Goal: Task Accomplishment & Management: Use online tool/utility

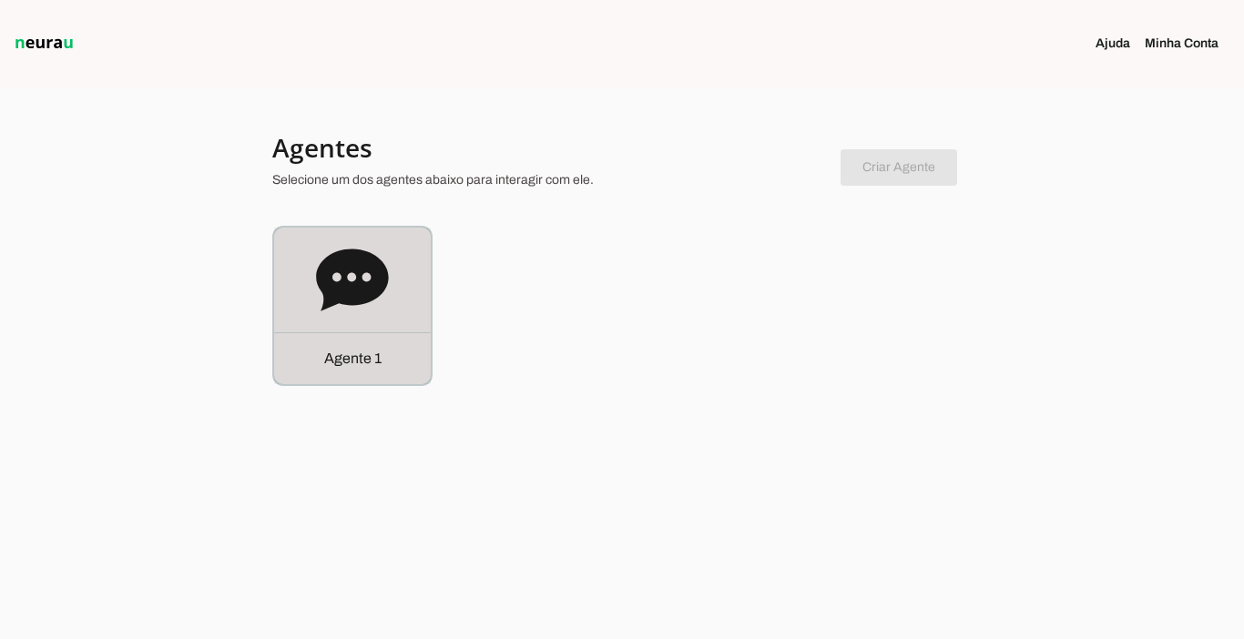
click at [336, 357] on p "Agente 1" at bounding box center [352, 359] width 57 height 22
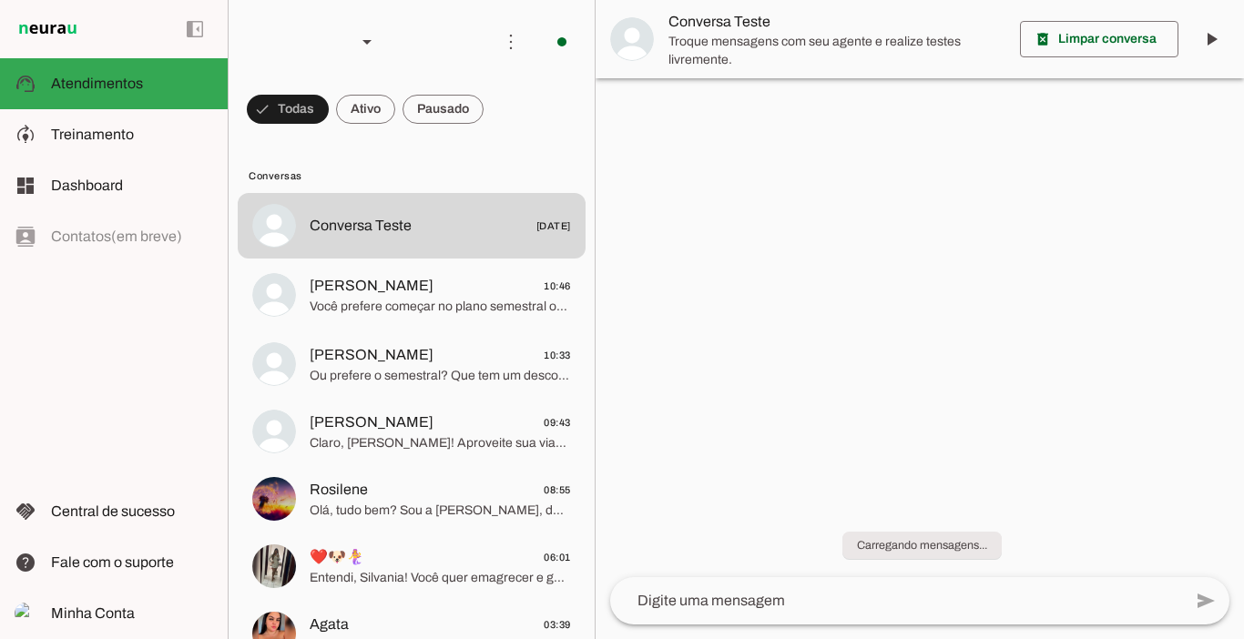
click at [434, 104] on span at bounding box center [443, 109] width 81 height 44
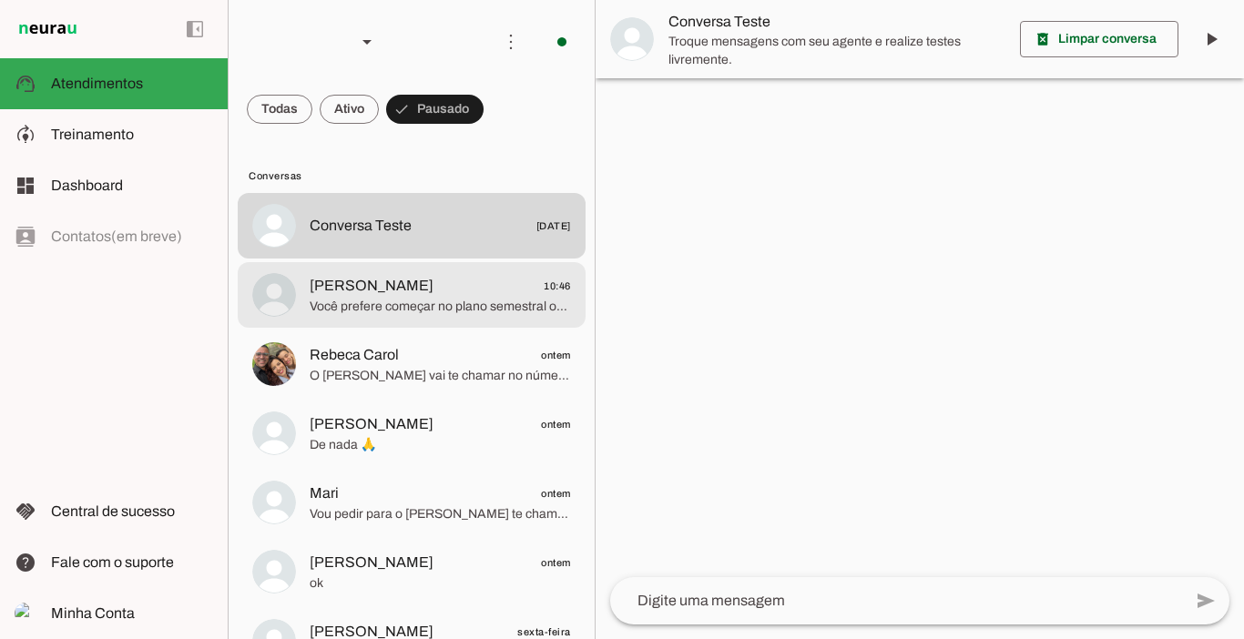
click at [414, 300] on span "Você prefere começar no plano semestral ou no plano trimestral?" at bounding box center [440, 307] width 261 height 18
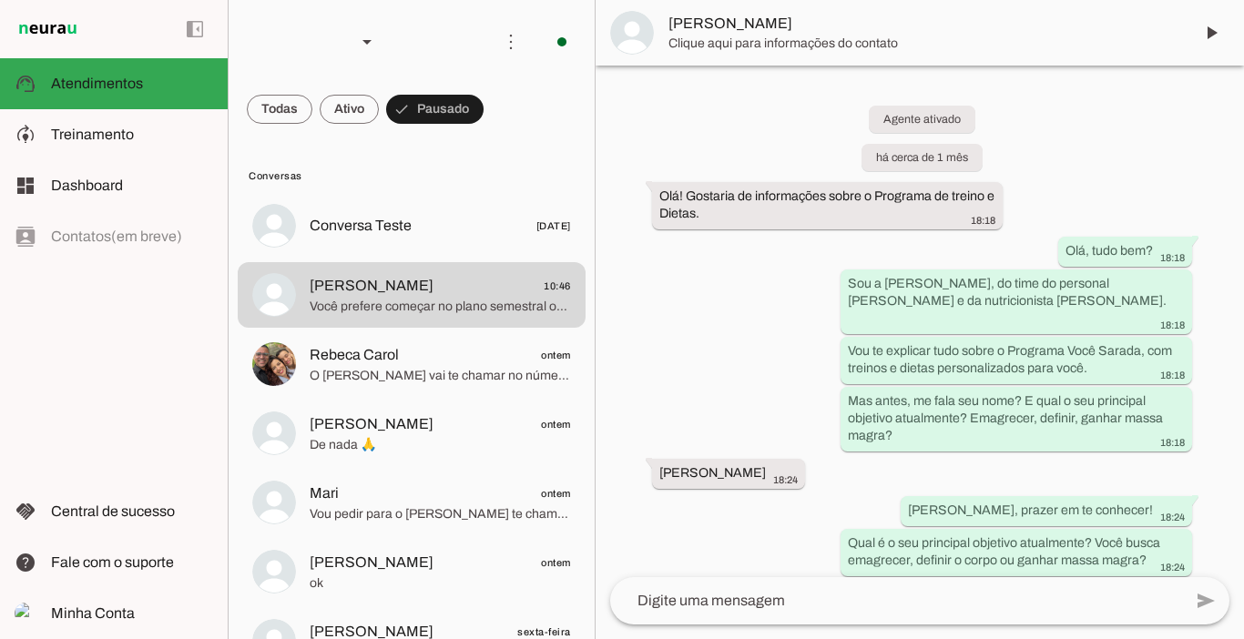
scroll to position [7006, 0]
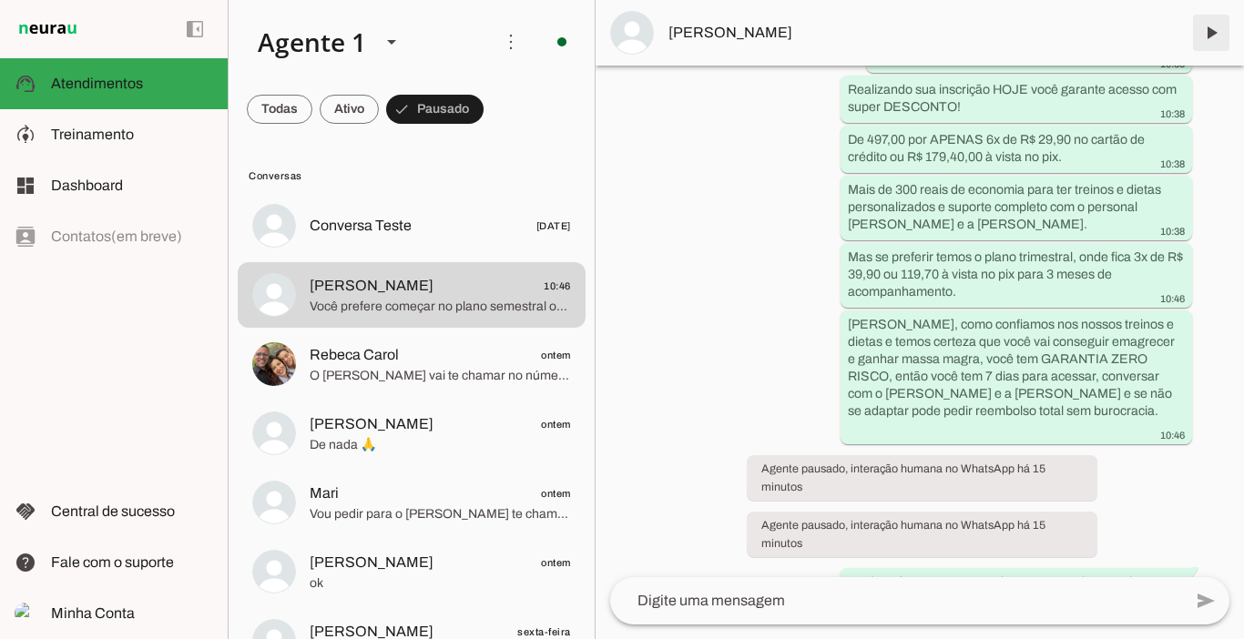
click at [1210, 26] on span at bounding box center [1211, 33] width 44 height 44
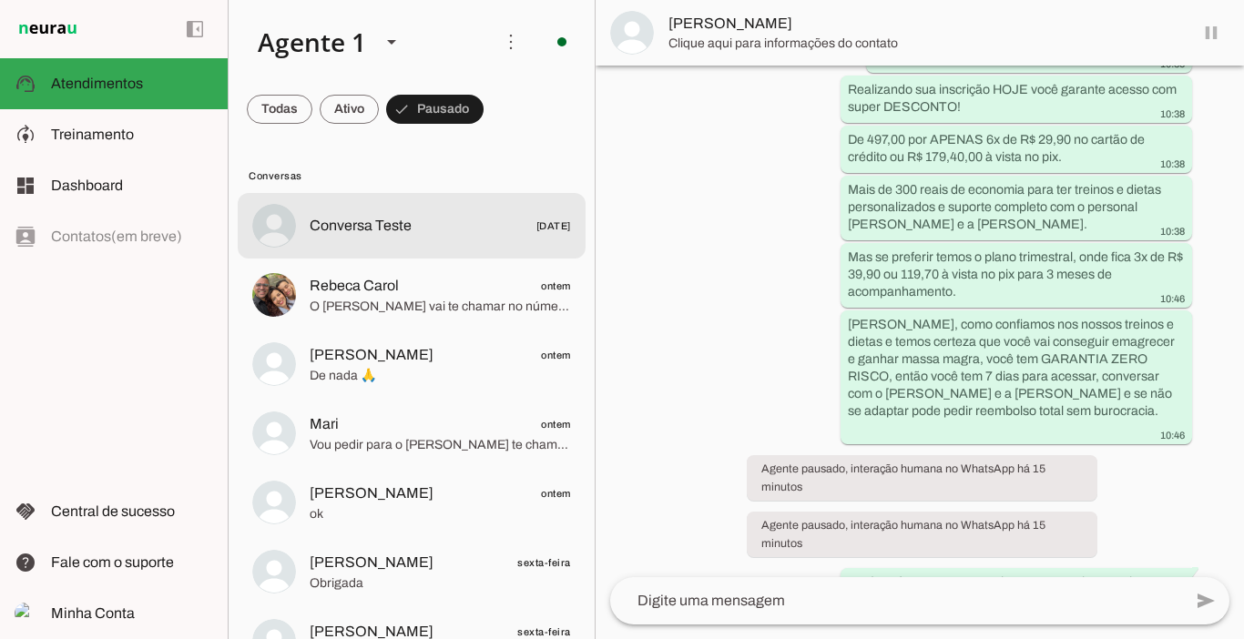
click at [416, 223] on span "Conversa Teste [DATE]" at bounding box center [440, 226] width 261 height 23
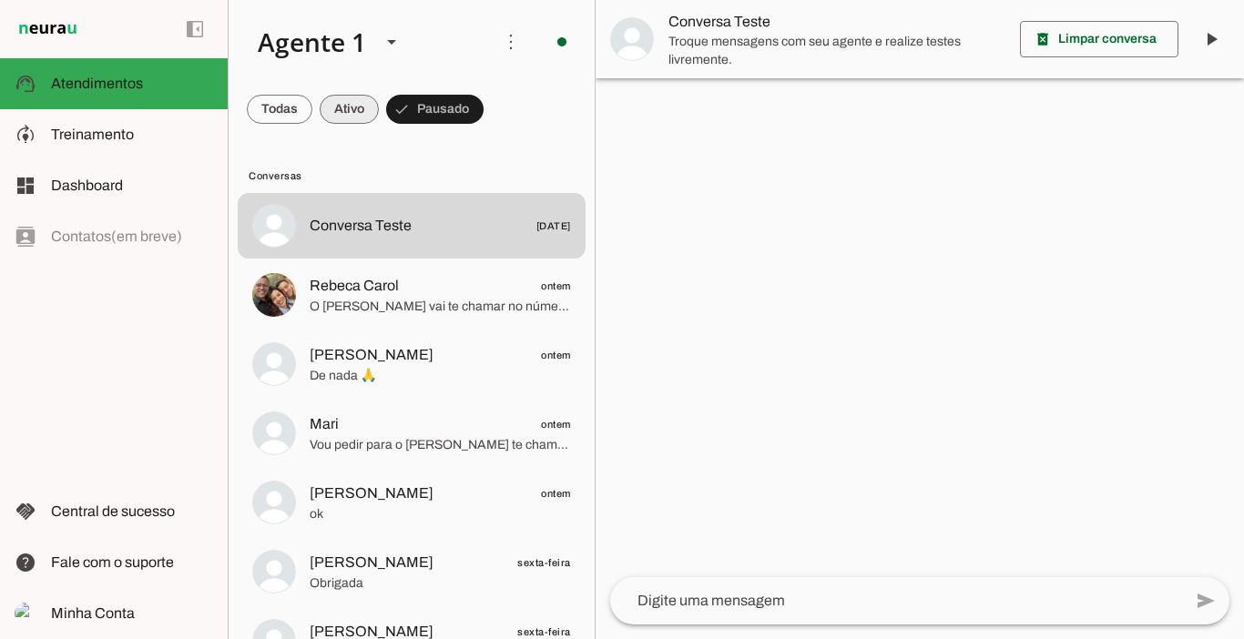
click at [342, 106] on span at bounding box center [349, 109] width 59 height 44
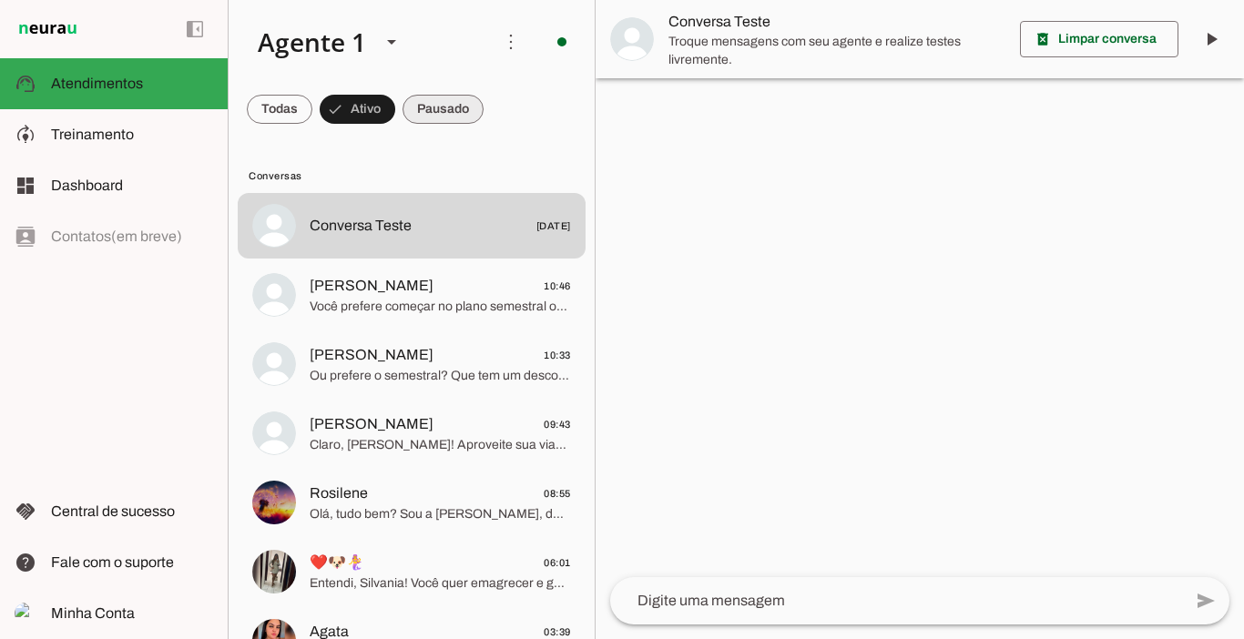
click at [433, 114] on span at bounding box center [443, 109] width 81 height 44
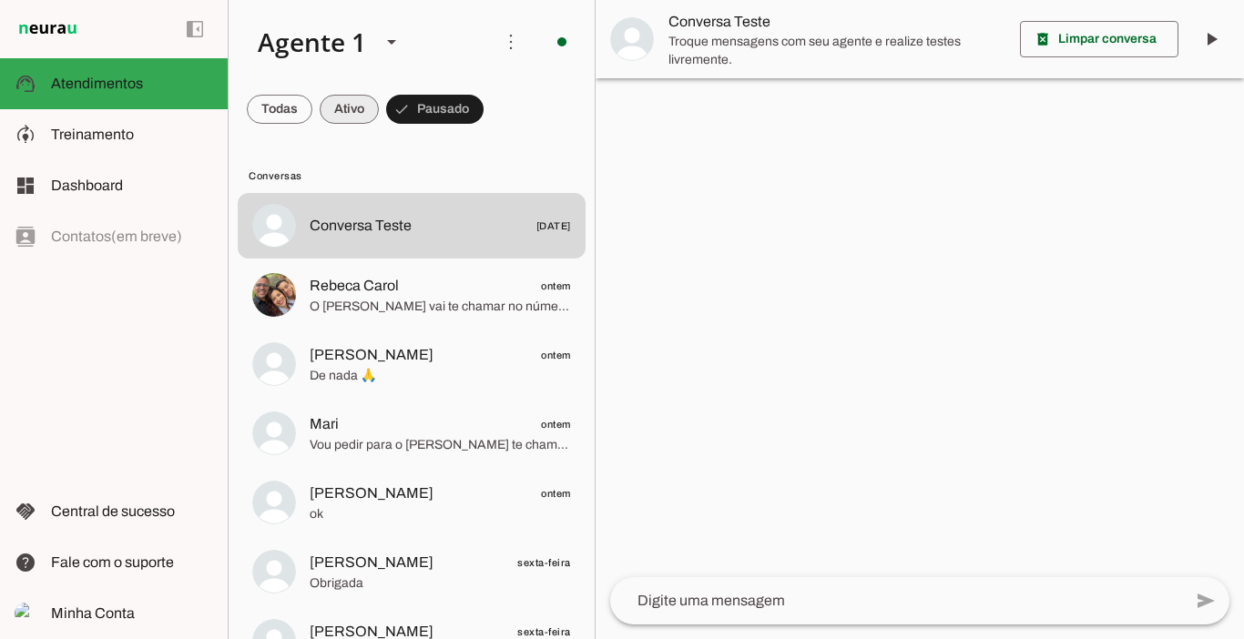
click at [357, 115] on span at bounding box center [349, 109] width 59 height 44
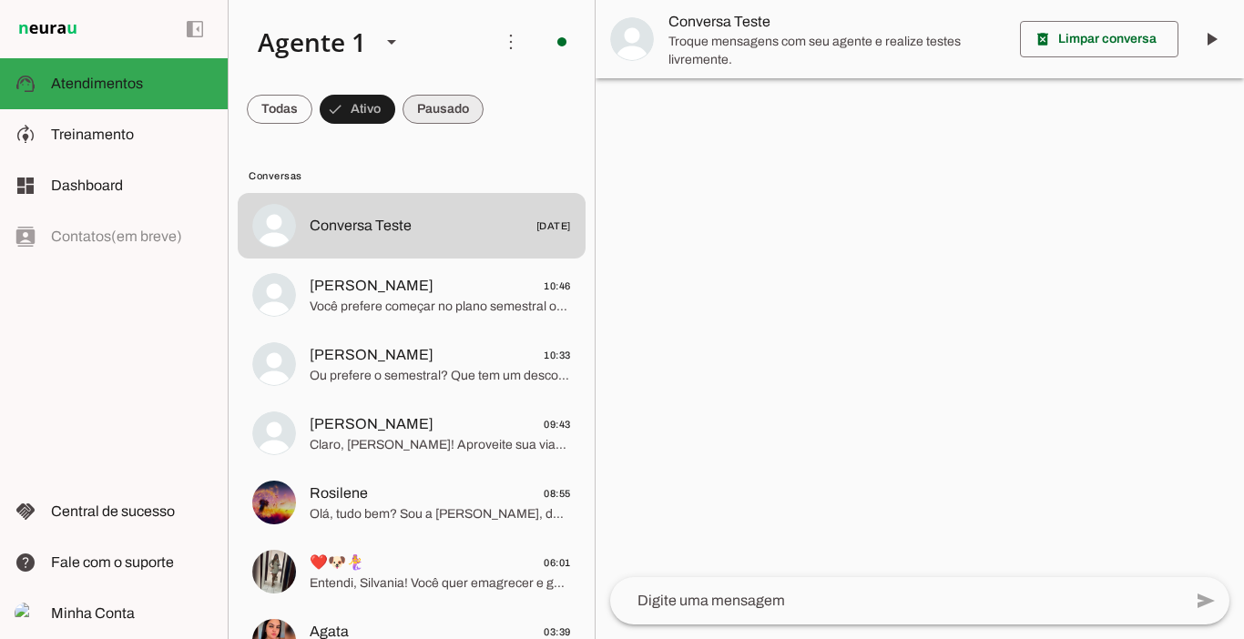
click at [440, 118] on span at bounding box center [443, 109] width 81 height 44
